Goal: Transaction & Acquisition: Purchase product/service

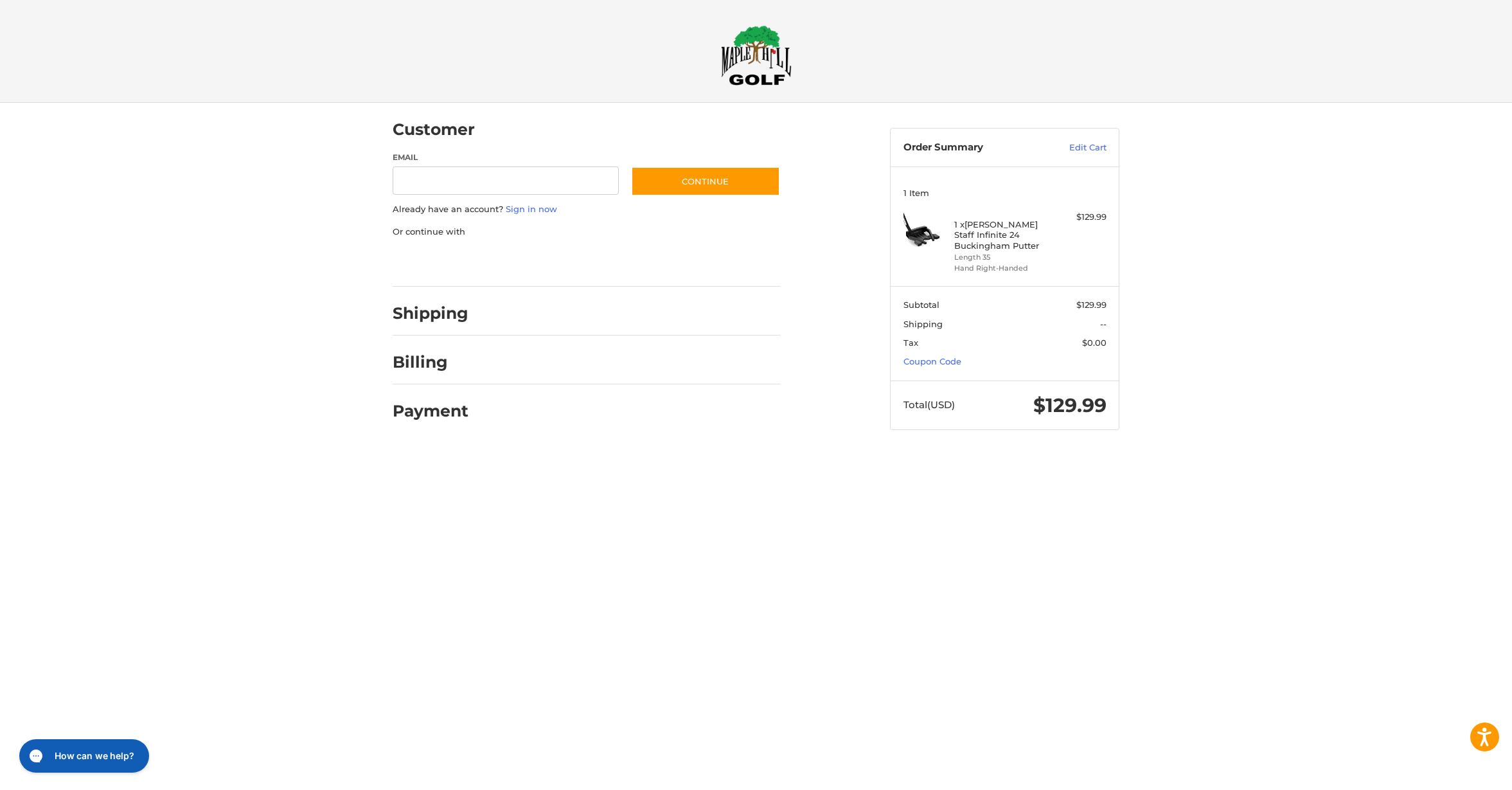
click at [0, 456] on div at bounding box center [0, 456] width 0 height 0
